Goal: Book appointment/travel/reservation

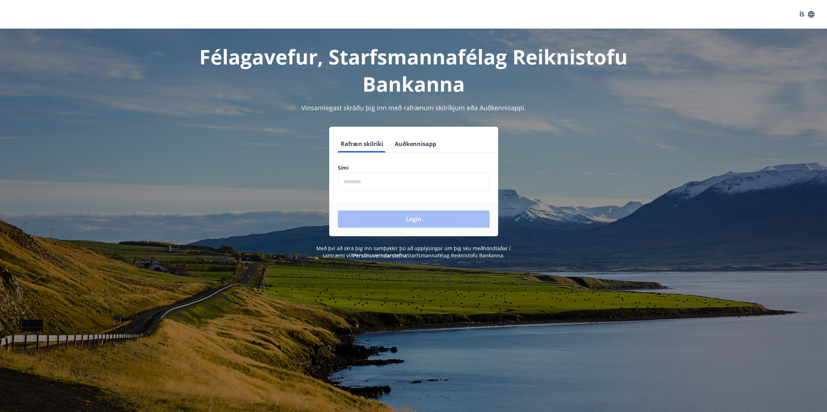
click at [353, 180] on input "phone" at bounding box center [414, 182] width 152 height 18
type input "********"
click at [392, 217] on button "Login" at bounding box center [414, 218] width 152 height 17
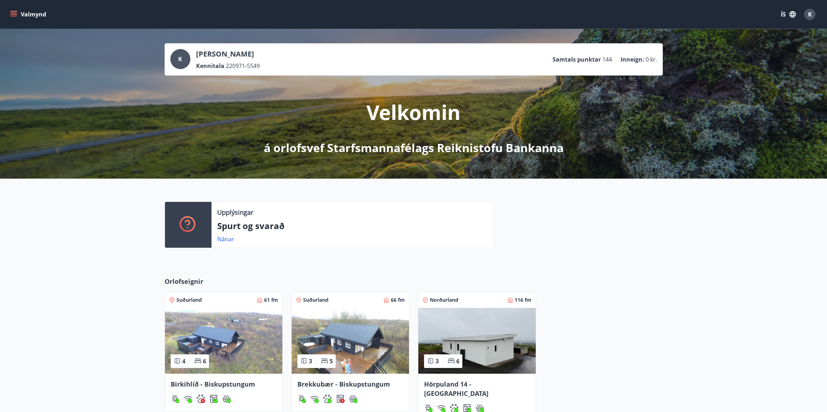
click at [14, 11] on icon "menu" at bounding box center [14, 11] width 8 height 1
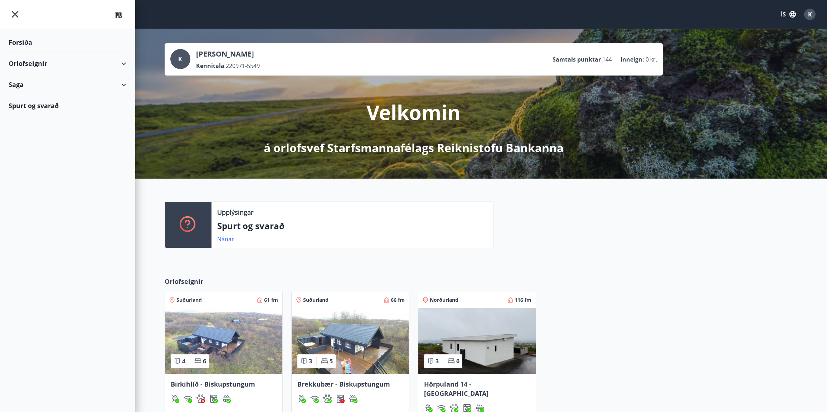
click at [123, 61] on div "Orlofseignir" at bounding box center [68, 63] width 118 height 21
click at [55, 98] on div "Bókunardagatal" at bounding box center [67, 96] width 106 height 15
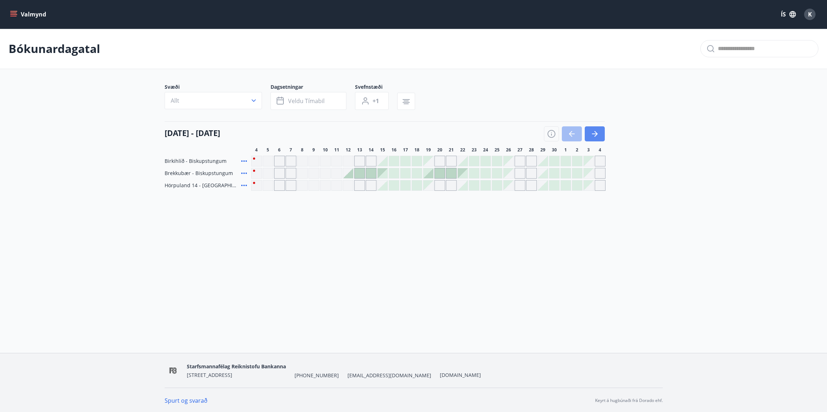
click at [598, 134] on icon "button" at bounding box center [594, 134] width 9 height 9
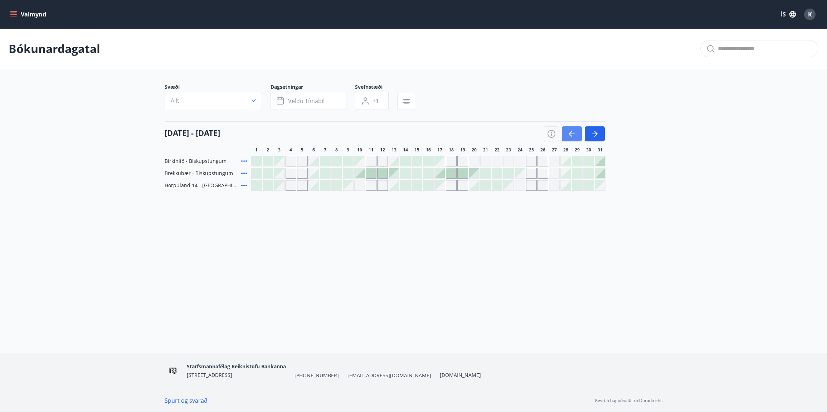
click at [568, 130] on icon "button" at bounding box center [571, 134] width 9 height 9
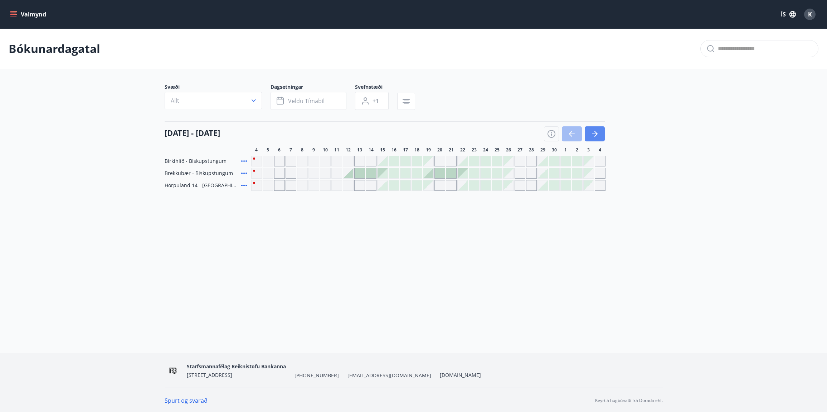
click at [595, 128] on button "button" at bounding box center [595, 133] width 20 height 15
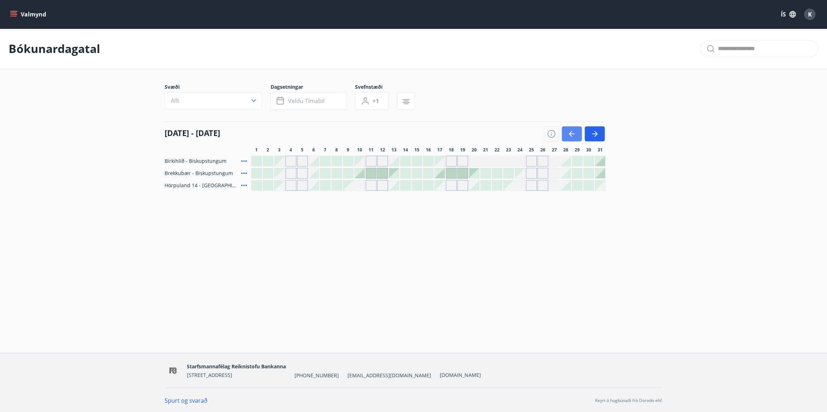
click at [572, 131] on icon "button" at bounding box center [571, 134] width 9 height 9
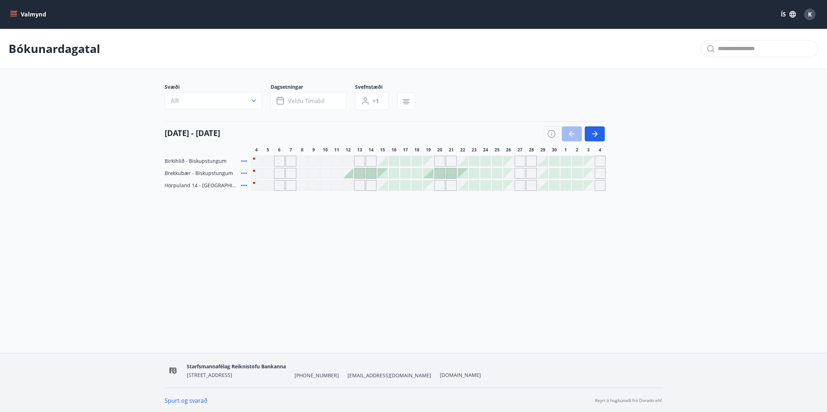
click at [430, 175] on div at bounding box center [428, 173] width 10 height 10
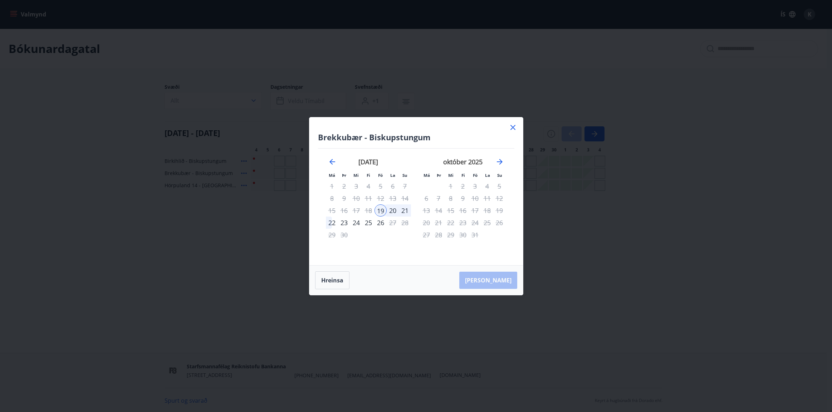
click at [332, 224] on div "22" at bounding box center [332, 222] width 12 height 12
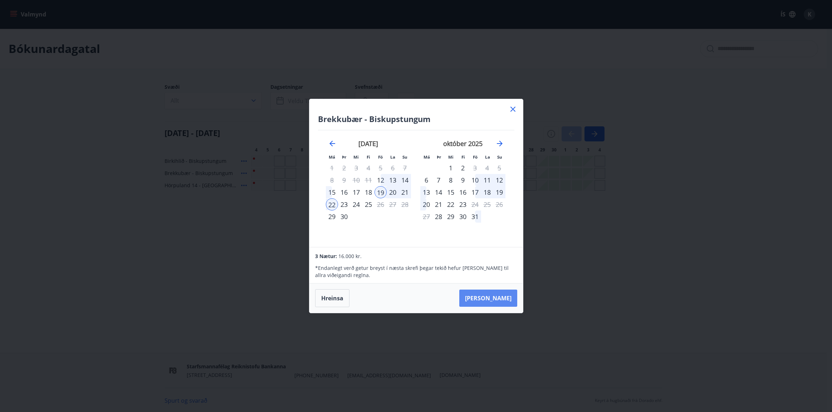
click at [505, 299] on button "Taka Frá" at bounding box center [488, 297] width 58 height 17
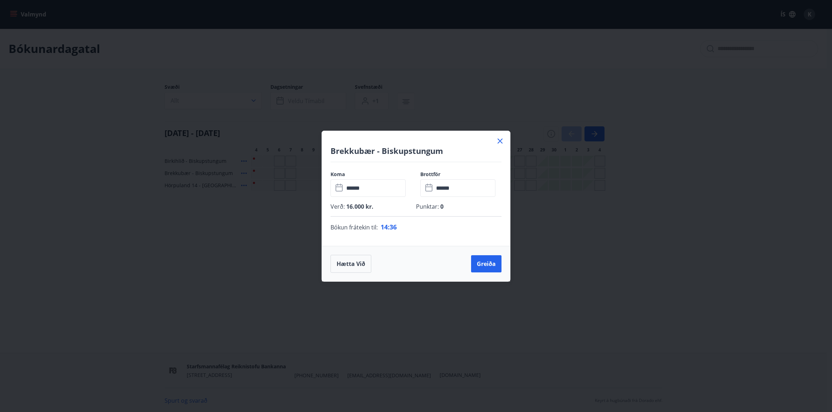
click at [423, 265] on div "Hætta við Greiða" at bounding box center [416, 264] width 171 height 18
click at [488, 262] on button "Greiða" at bounding box center [486, 263] width 30 height 17
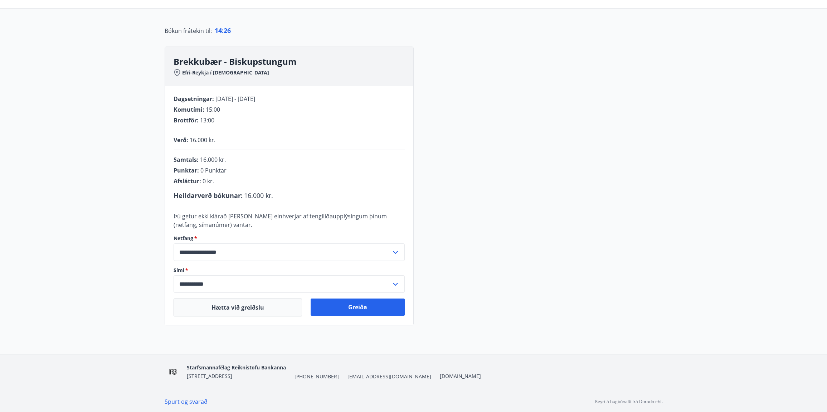
scroll to position [62, 0]
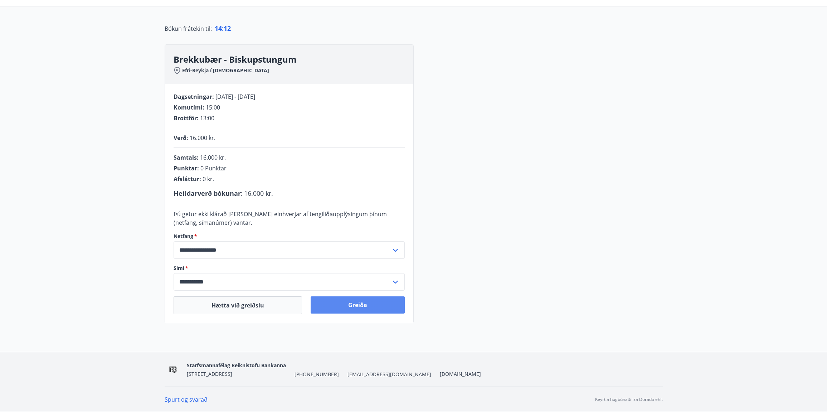
click at [361, 303] on button "Greiða" at bounding box center [358, 304] width 94 height 17
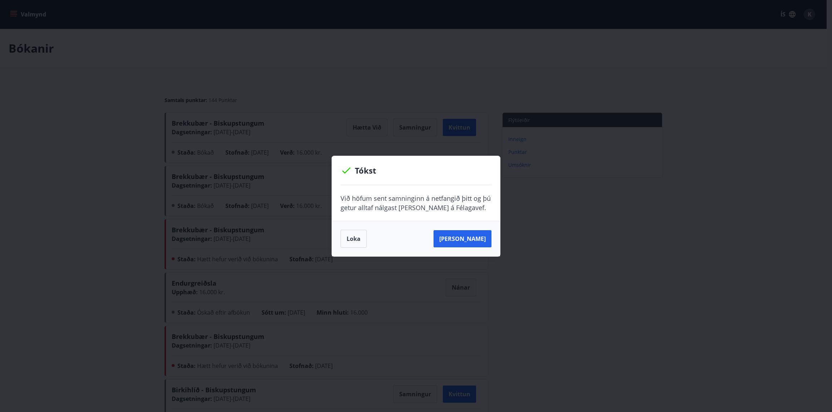
click at [358, 241] on button "Loka" at bounding box center [354, 239] width 26 height 18
